Goal: Entertainment & Leisure: Consume media (video, audio)

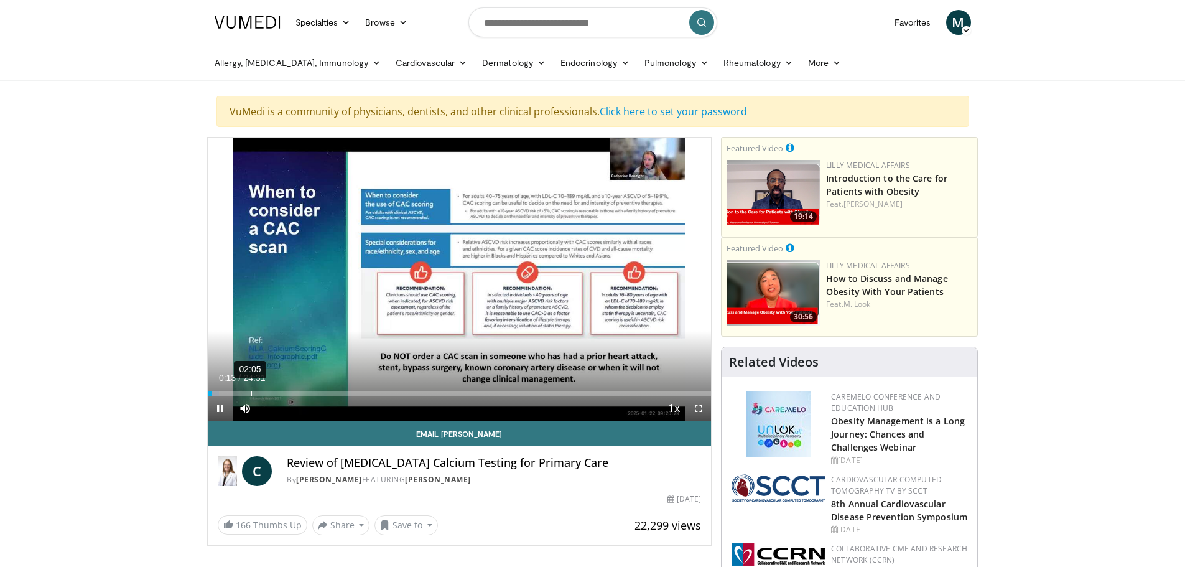
click at [251, 392] on div "02:05" at bounding box center [251, 393] width 1 height 5
click at [245, 391] on div "01:48" at bounding box center [245, 393] width 1 height 5
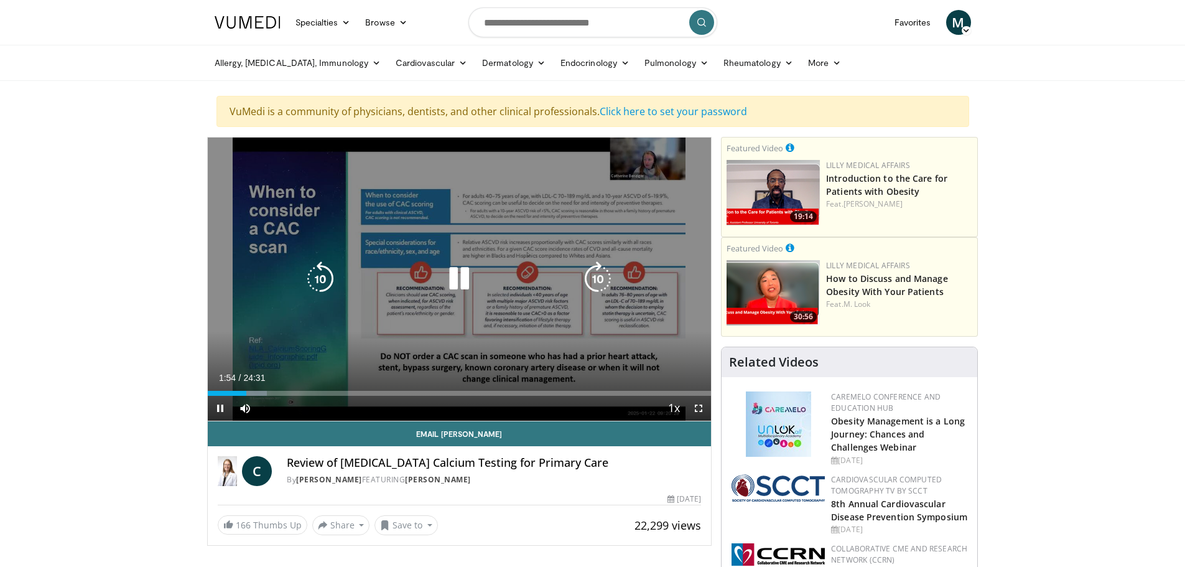
click at [601, 319] on div "10 seconds Tap to unmute" at bounding box center [460, 278] width 504 height 283
click at [455, 278] on icon "Video Player" at bounding box center [459, 278] width 35 height 35
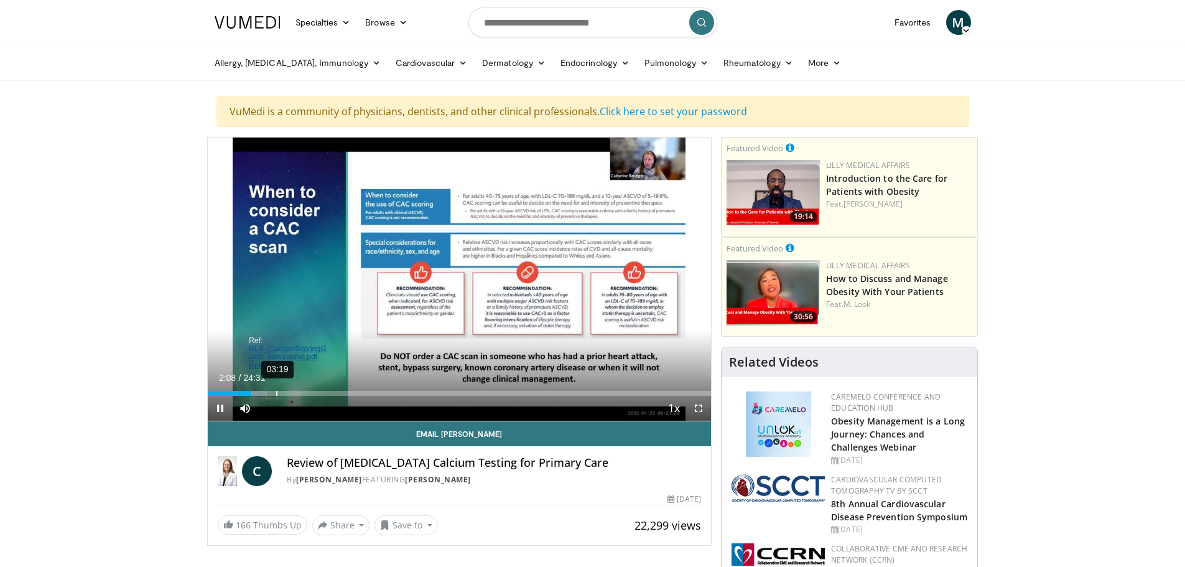
click at [276, 388] on div "Loaded : 11.84% 03:19 02:08" at bounding box center [460, 390] width 504 height 12
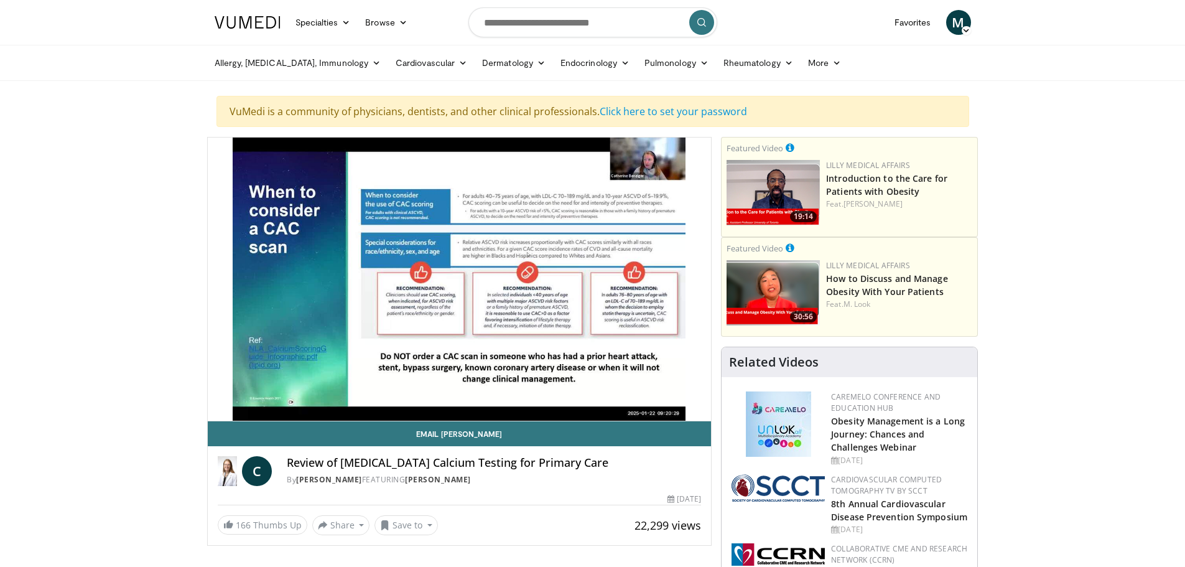
click at [303, 392] on video-js "Video Player is loading. Play Video Current Time 3:33 / Duration 24:31 Pause Sk…" at bounding box center [460, 279] width 504 height 284
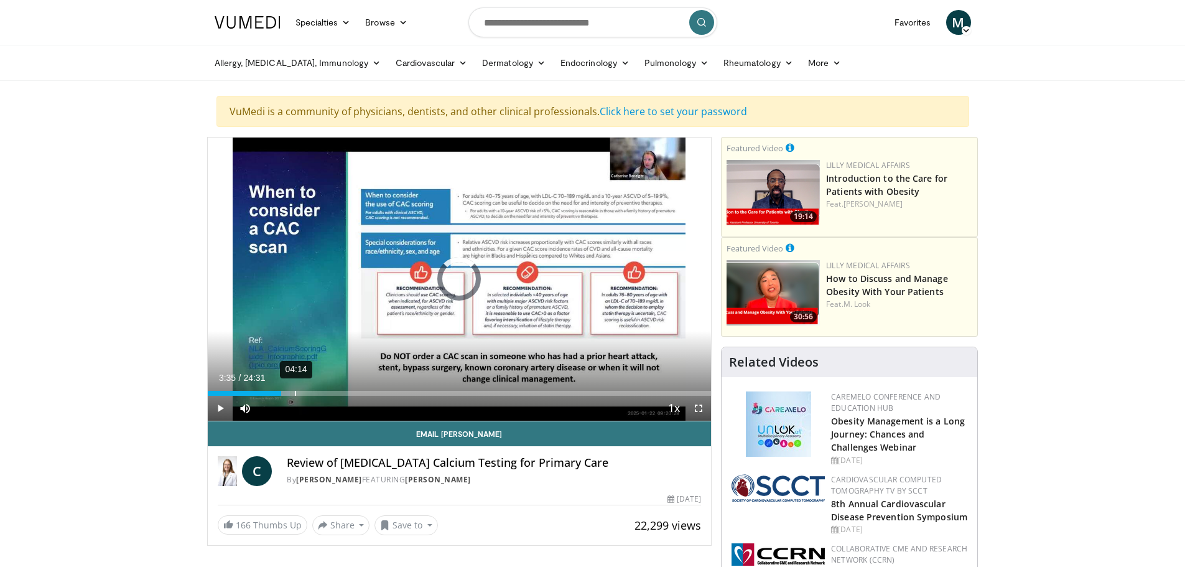
click at [294, 392] on div "Loaded : 16.36% 04:14 03:35" at bounding box center [460, 393] width 504 height 5
click at [333, 394] on div "06:01" at bounding box center [331, 393] width 1 height 5
click at [371, 393] on div "07:57" at bounding box center [371, 393] width 1 height 5
click at [420, 389] on div "Loaded : 35.86% 10:22 10:22" at bounding box center [460, 390] width 504 height 12
click at [486, 391] on div "13:31" at bounding box center [486, 393] width 1 height 5
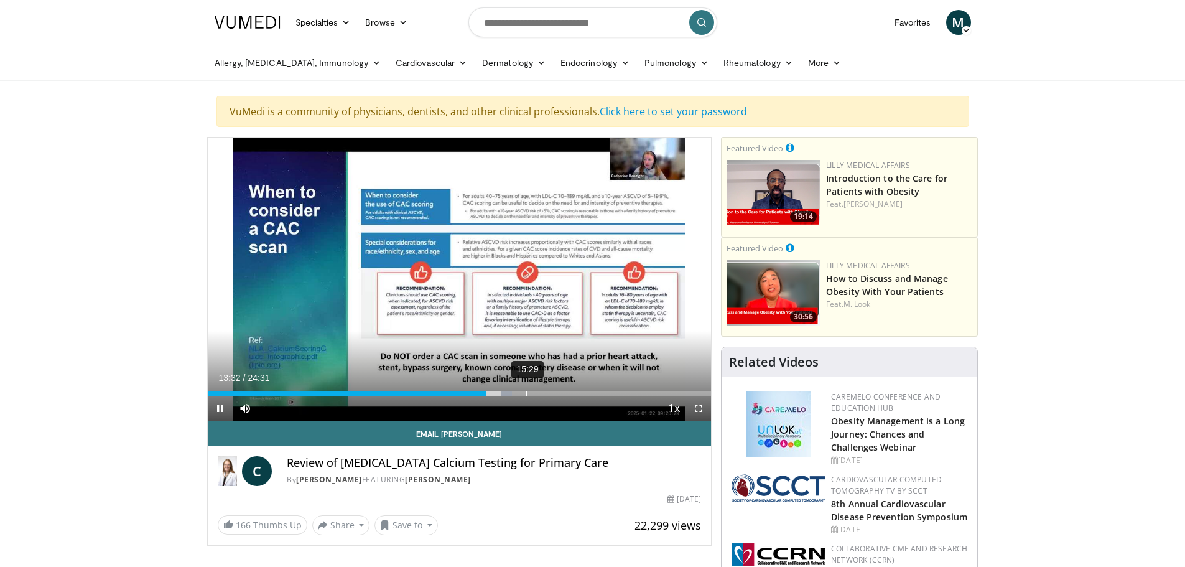
click at [526, 391] on div "15:29" at bounding box center [526, 393] width 1 height 5
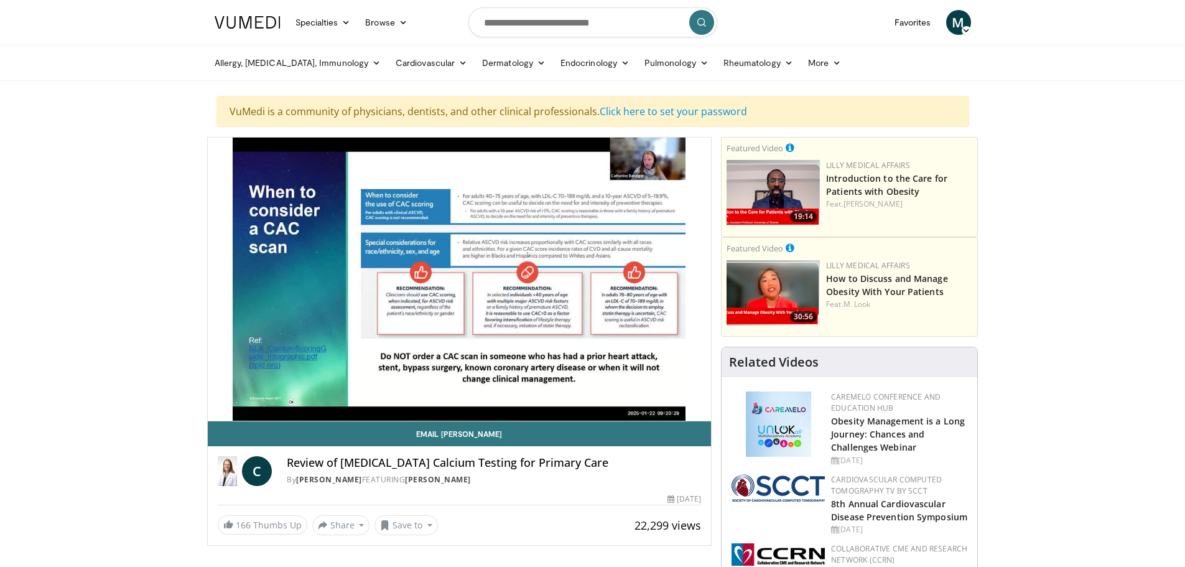
click at [567, 391] on video-js "Video Player is loading. Play Video Current Time 15:29 / Duration 24:31 Pause S…" at bounding box center [460, 279] width 504 height 284
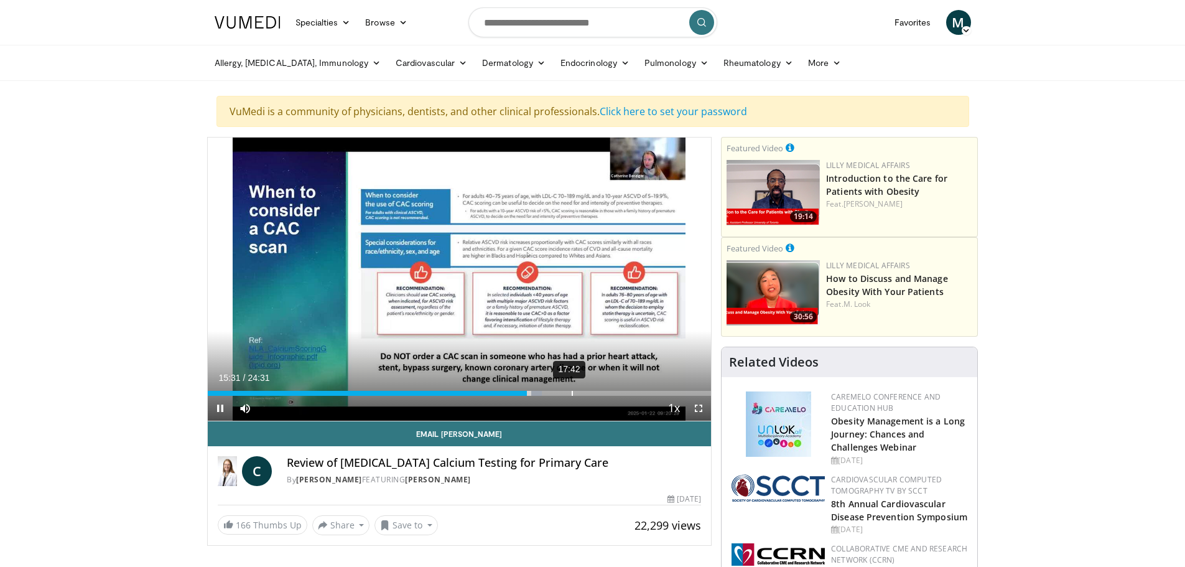
click at [570, 394] on div "Loaded : 66.38% 17:42 15:32" at bounding box center [460, 393] width 504 height 5
click at [609, 391] on div "19:33" at bounding box center [609, 393] width 1 height 5
